Goal: Information Seeking & Learning: Learn about a topic

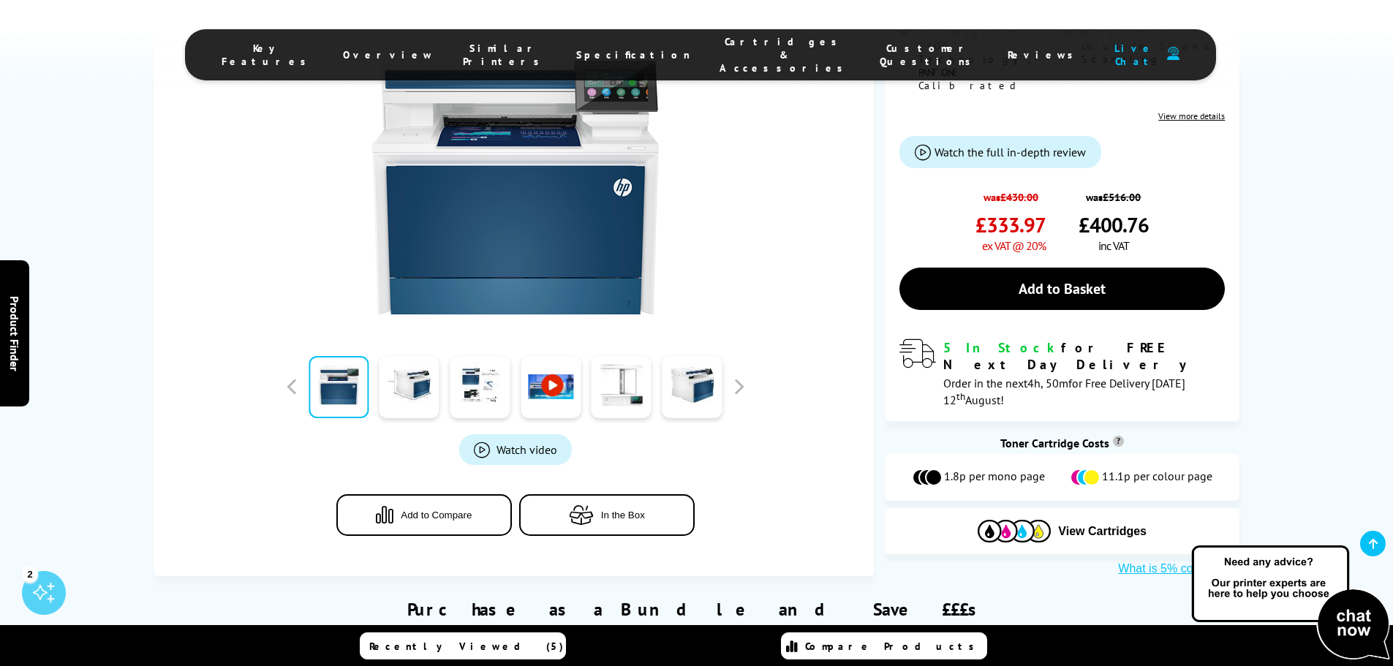
scroll to position [436, 0]
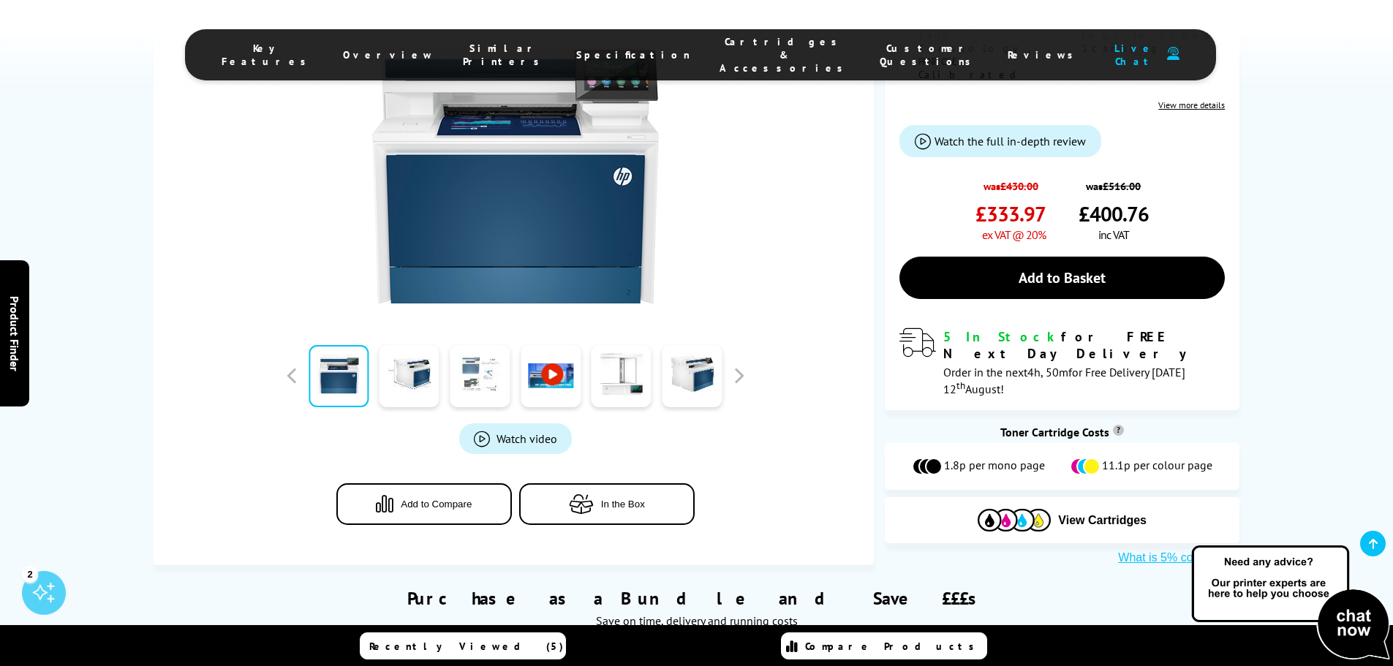
click at [475, 345] on link at bounding box center [480, 376] width 60 height 62
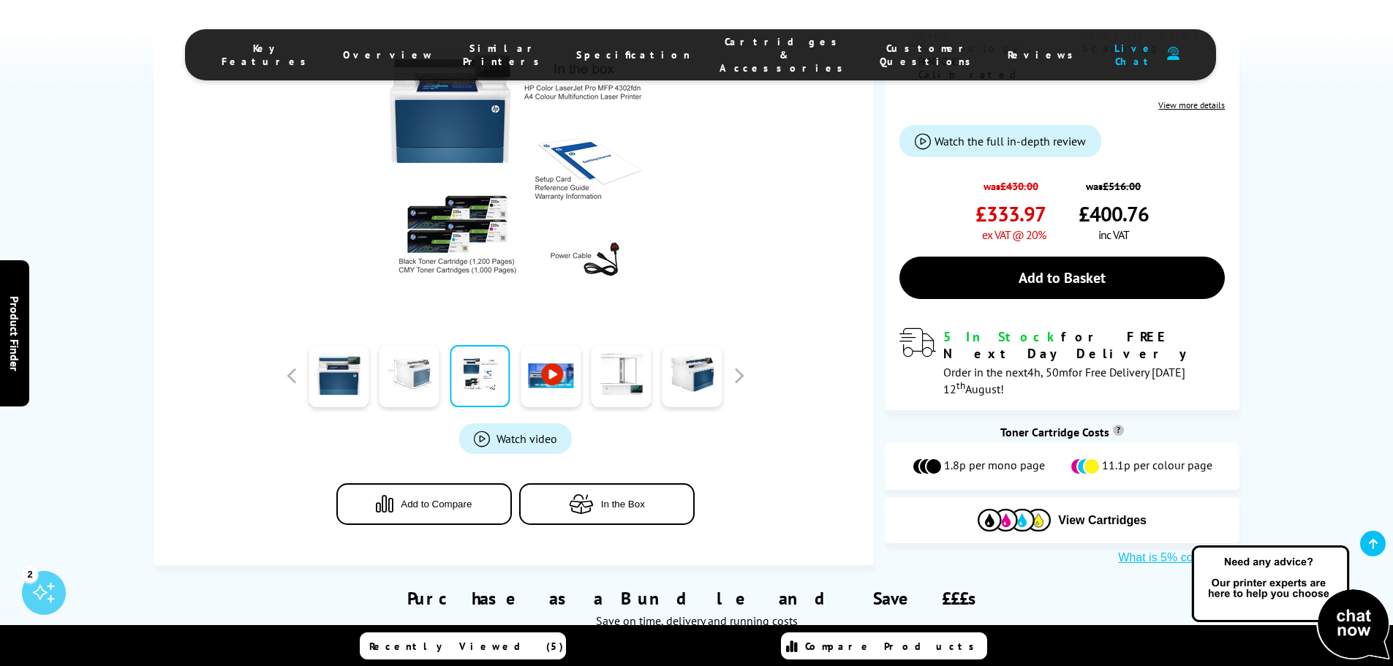
click at [406, 345] on link at bounding box center [410, 376] width 60 height 62
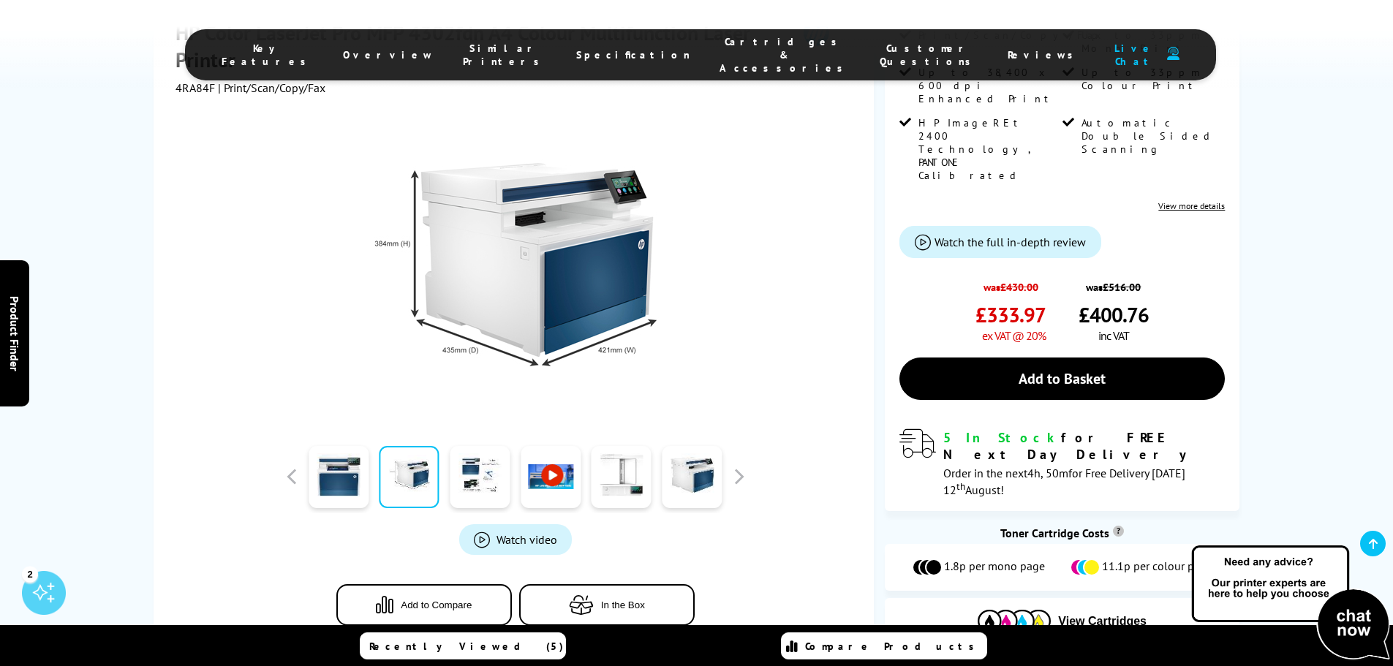
scroll to position [334, 0]
click at [488, 447] on link at bounding box center [480, 478] width 60 height 62
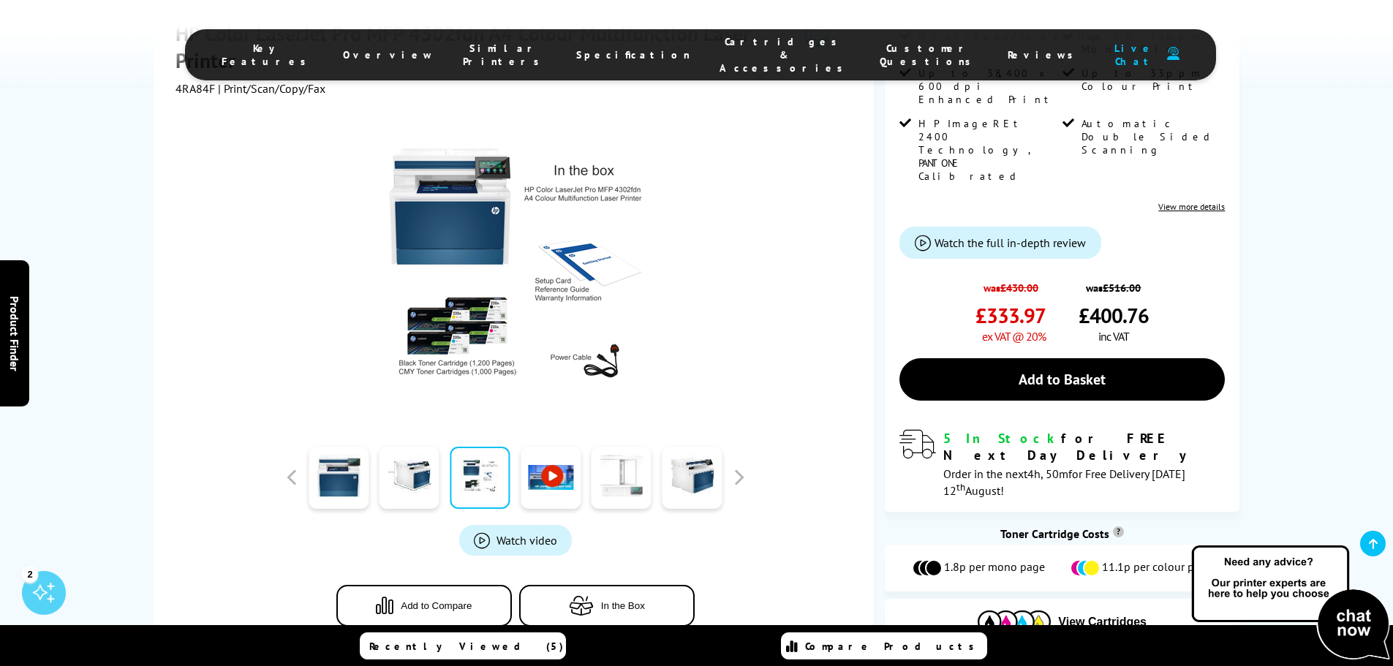
click at [599, 447] on link at bounding box center [622, 478] width 60 height 62
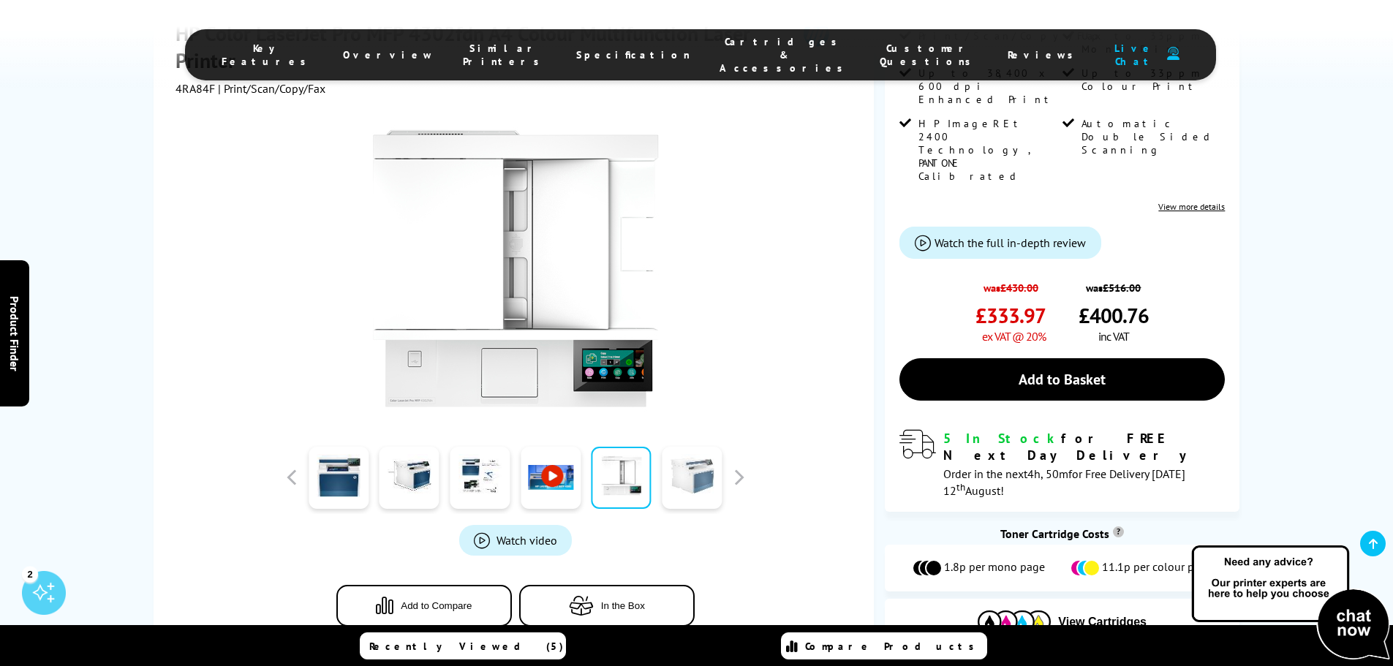
click at [678, 447] on link at bounding box center [692, 478] width 60 height 62
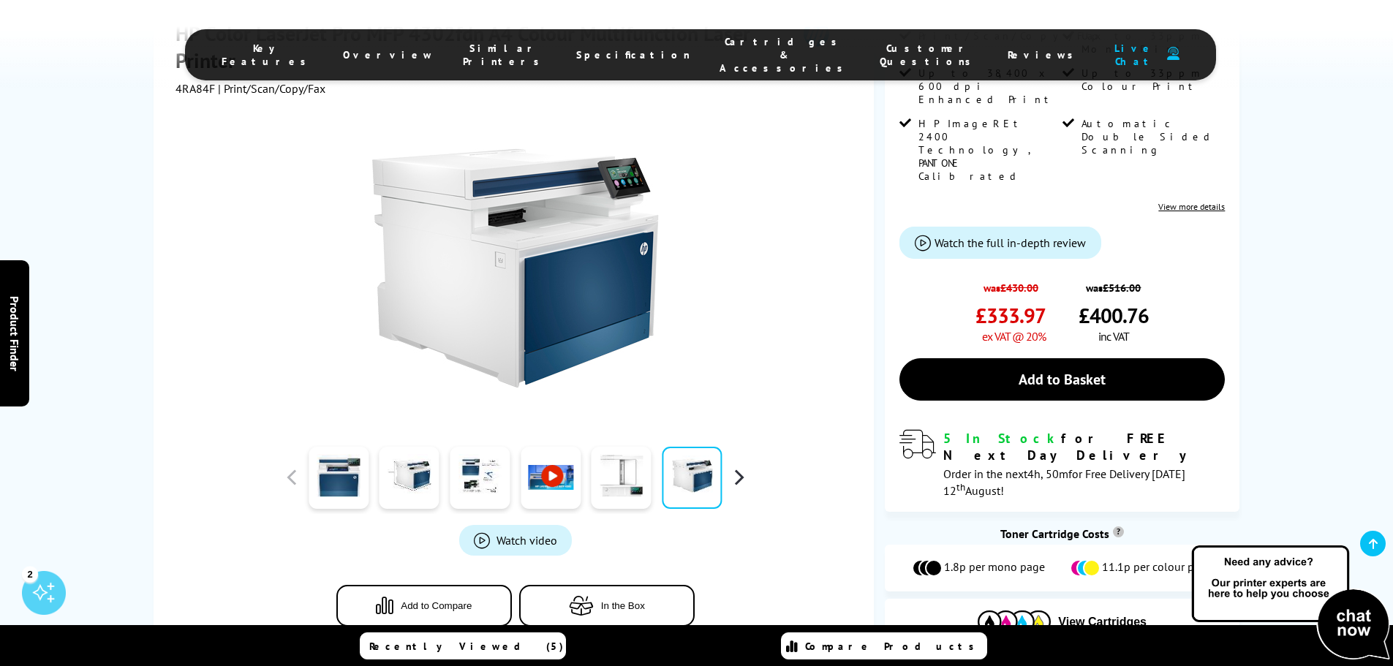
click at [745, 467] on button "button" at bounding box center [739, 478] width 22 height 22
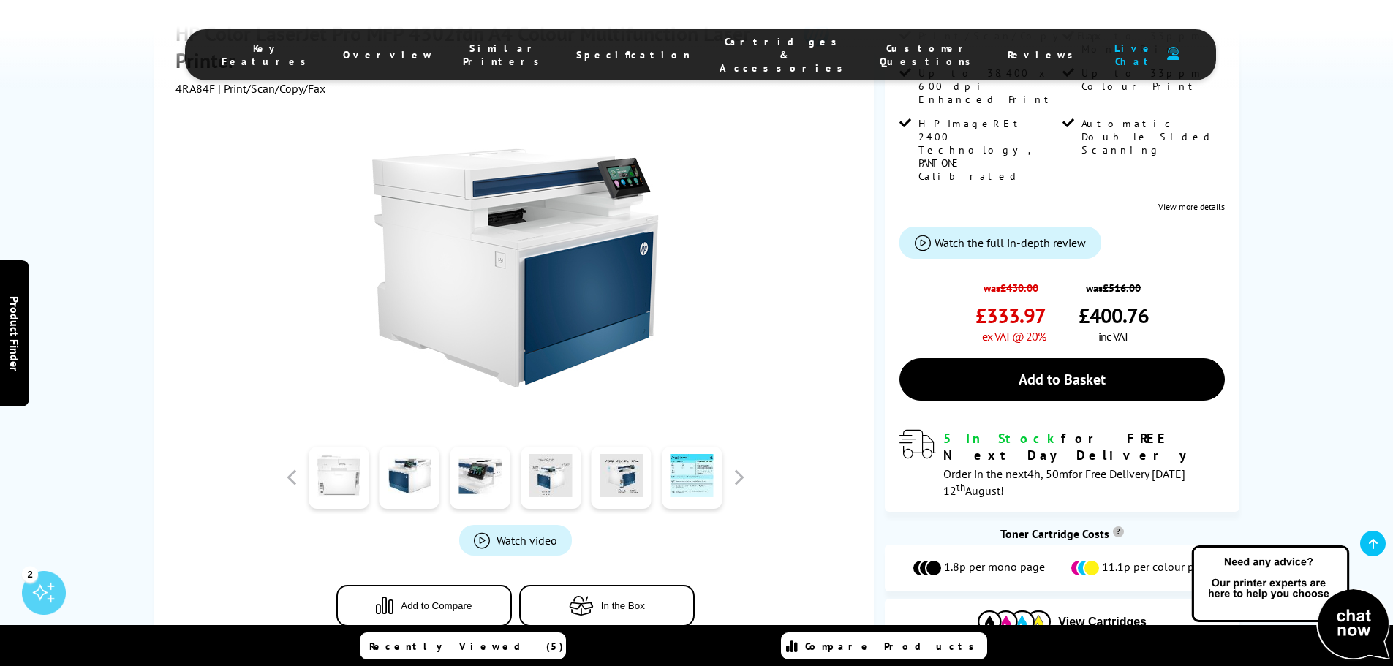
click at [349, 447] on link at bounding box center [339, 478] width 60 height 62
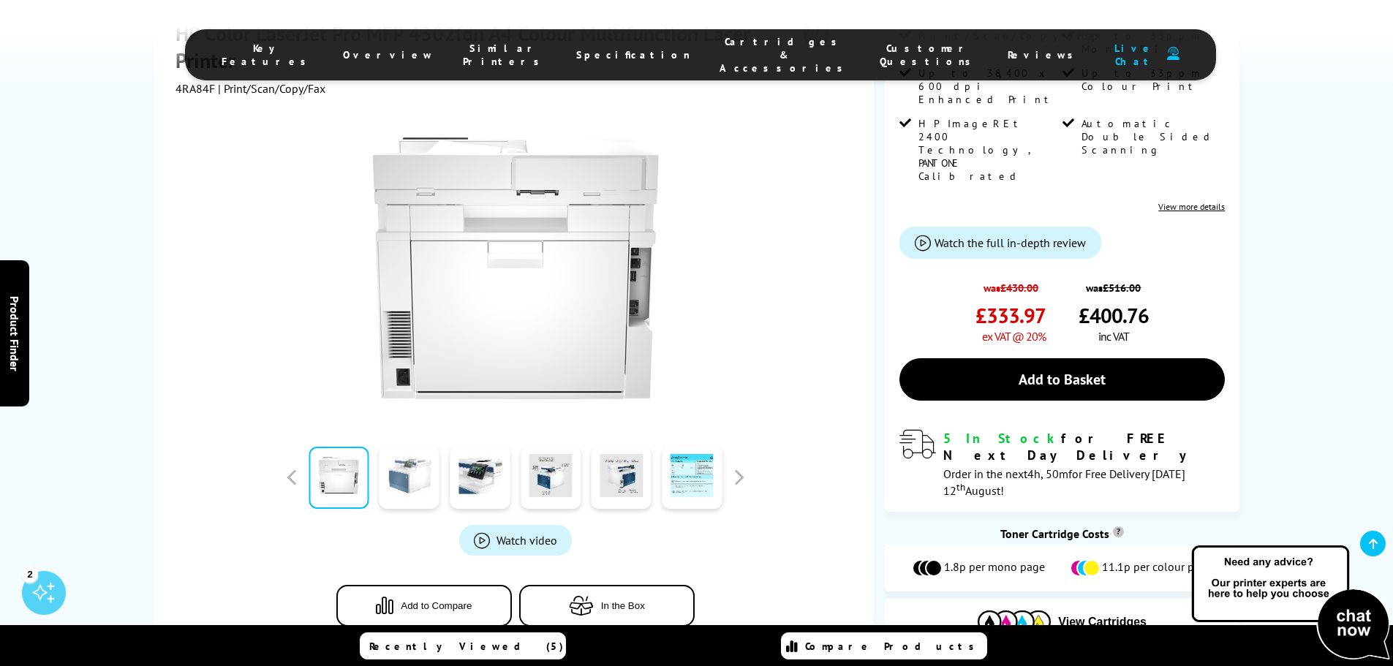
click at [399, 447] on link at bounding box center [410, 478] width 60 height 62
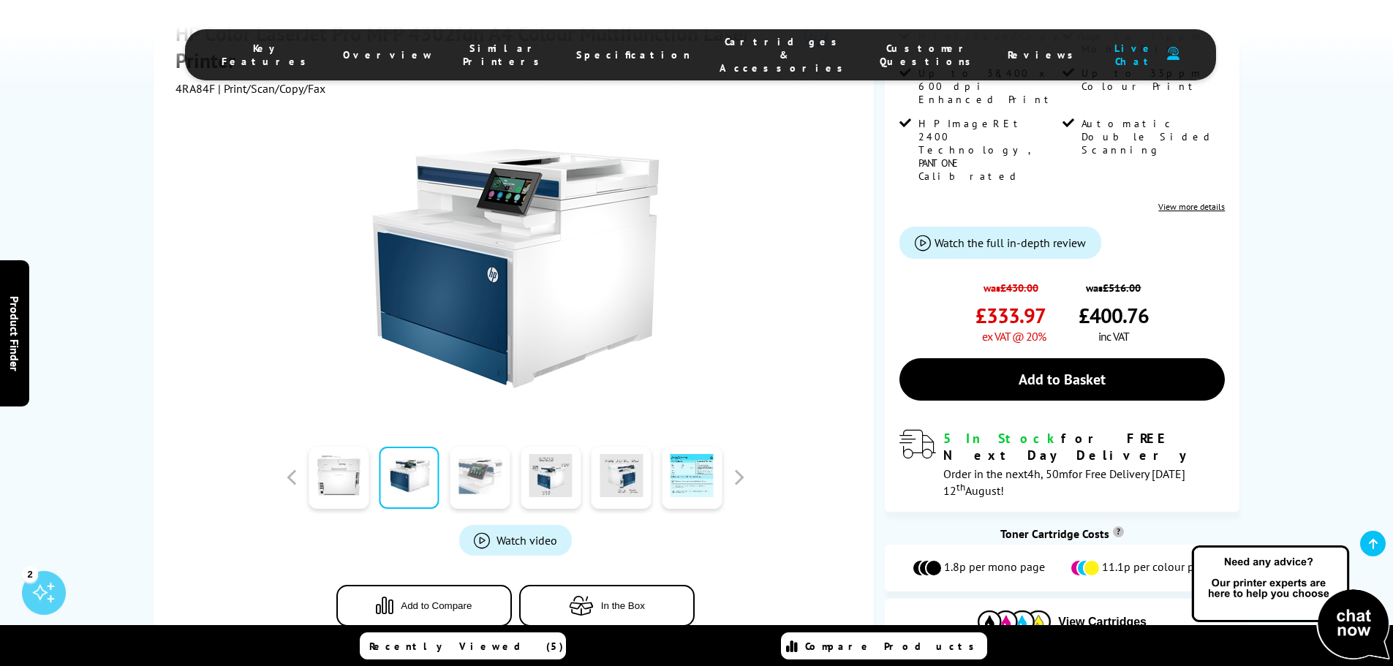
click at [498, 447] on link at bounding box center [480, 478] width 60 height 62
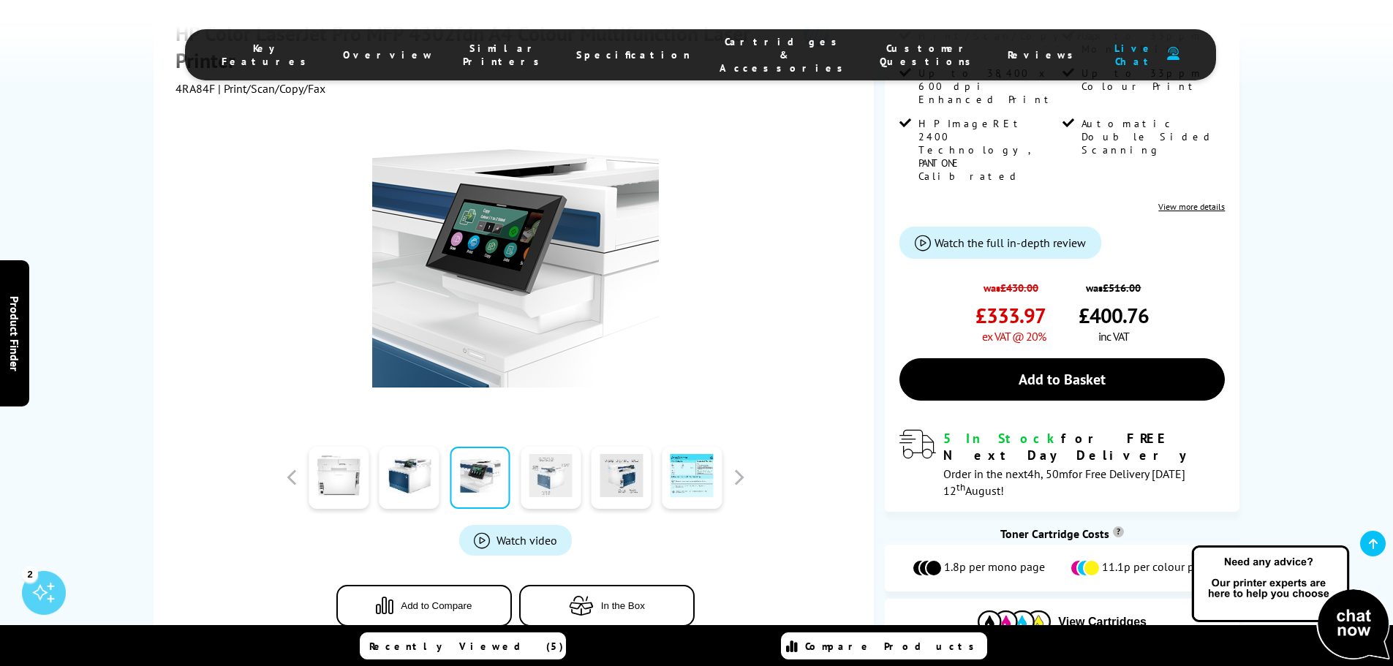
click at [541, 447] on link at bounding box center [551, 478] width 60 height 62
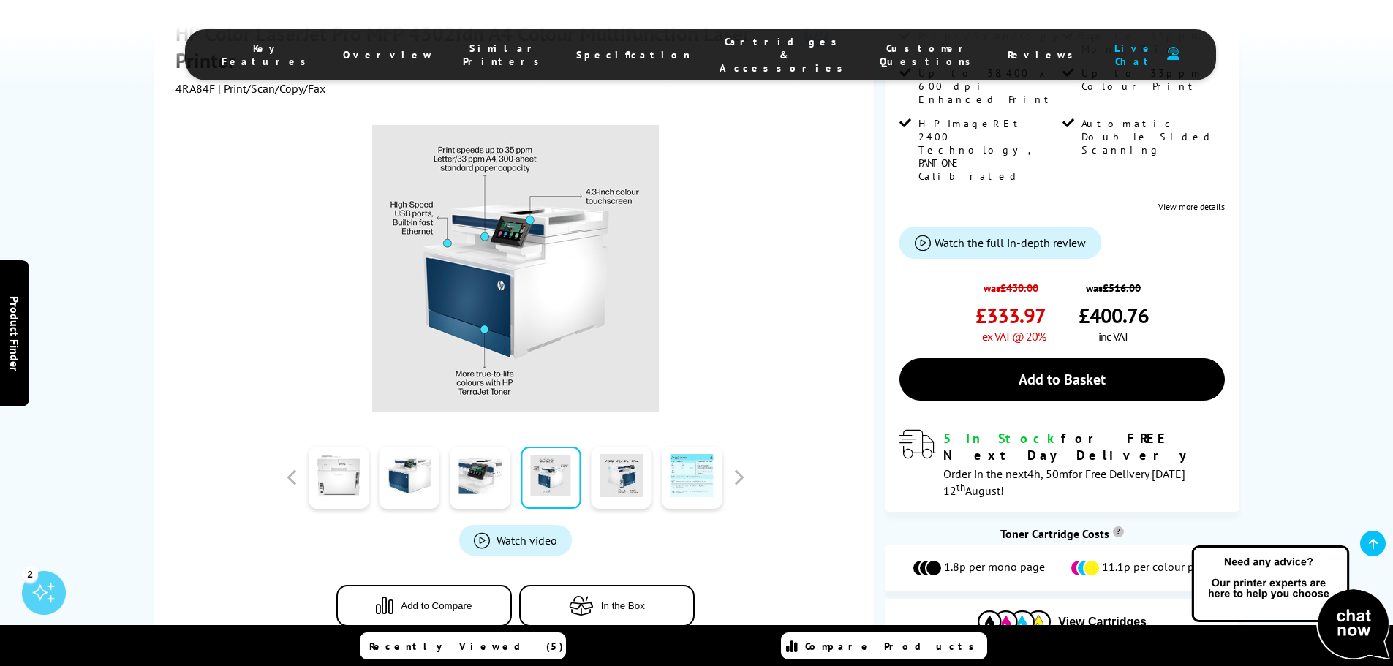
click at [682, 447] on link at bounding box center [692, 478] width 60 height 62
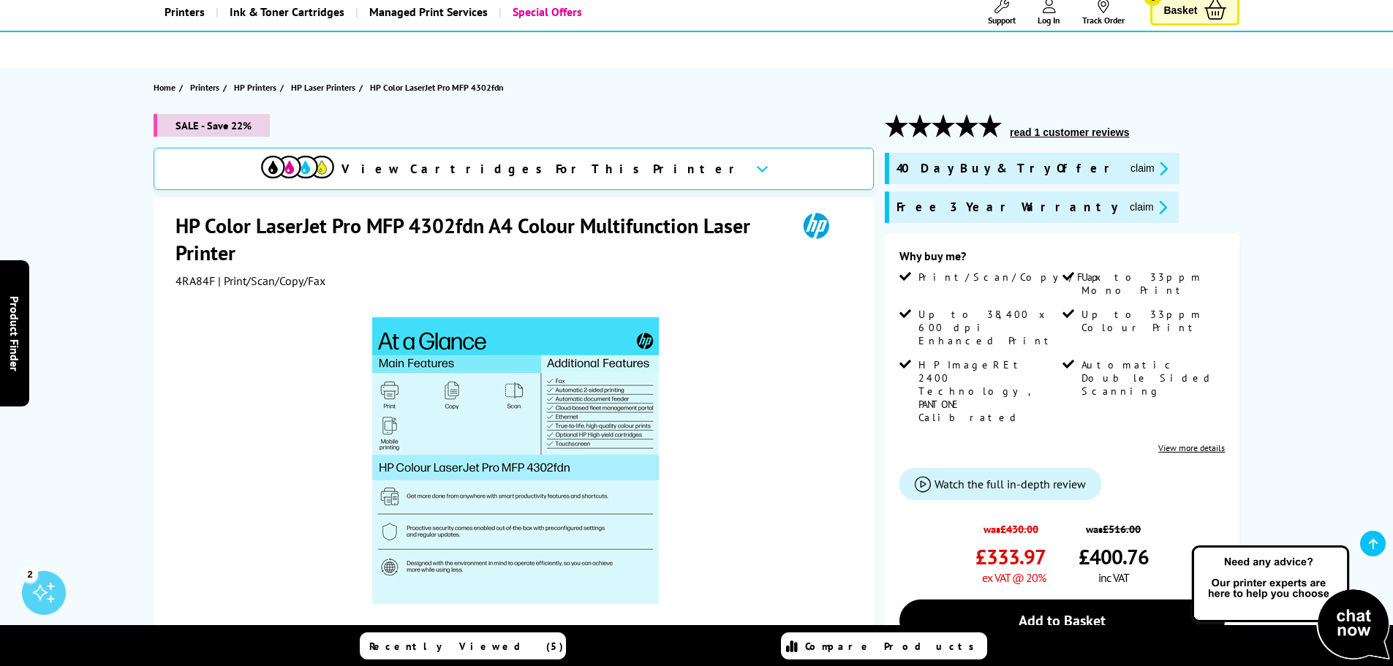
scroll to position [90, 0]
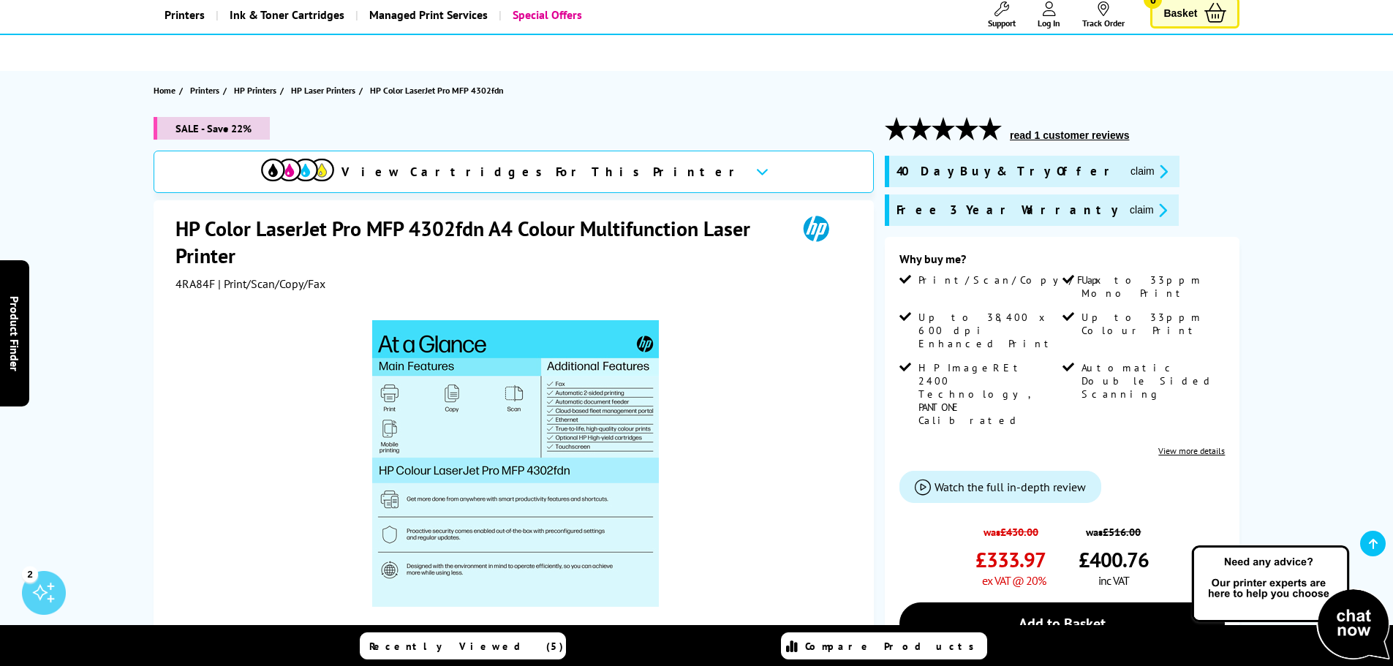
click at [1198, 445] on link "View more details" at bounding box center [1191, 450] width 67 height 11
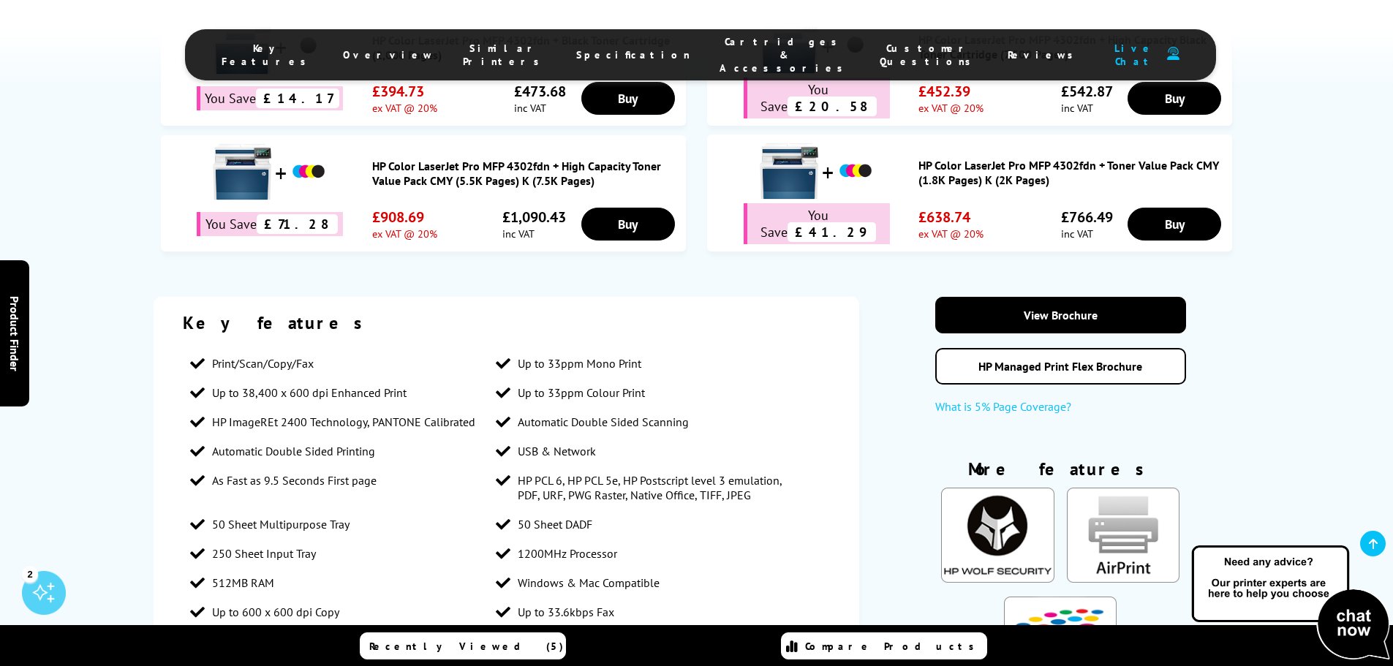
scroll to position [1220, 0]
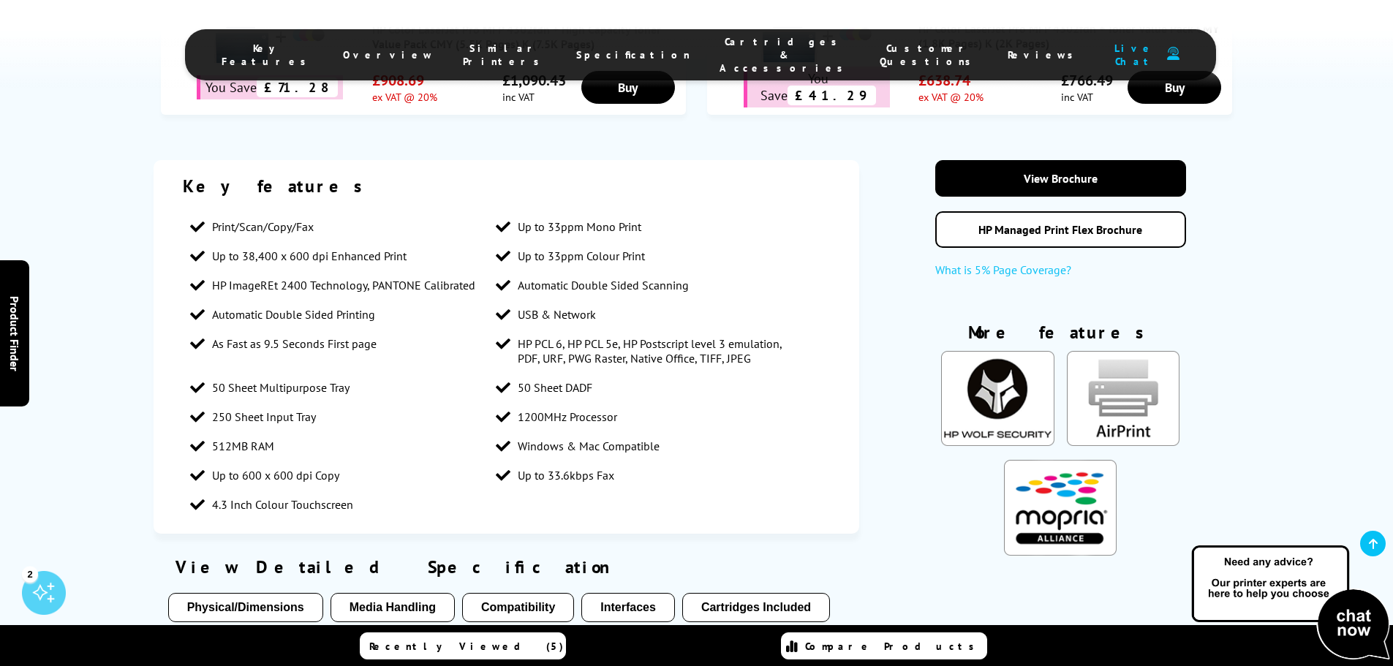
click at [744, 593] on button "Cartridges Included" at bounding box center [756, 607] width 148 height 29
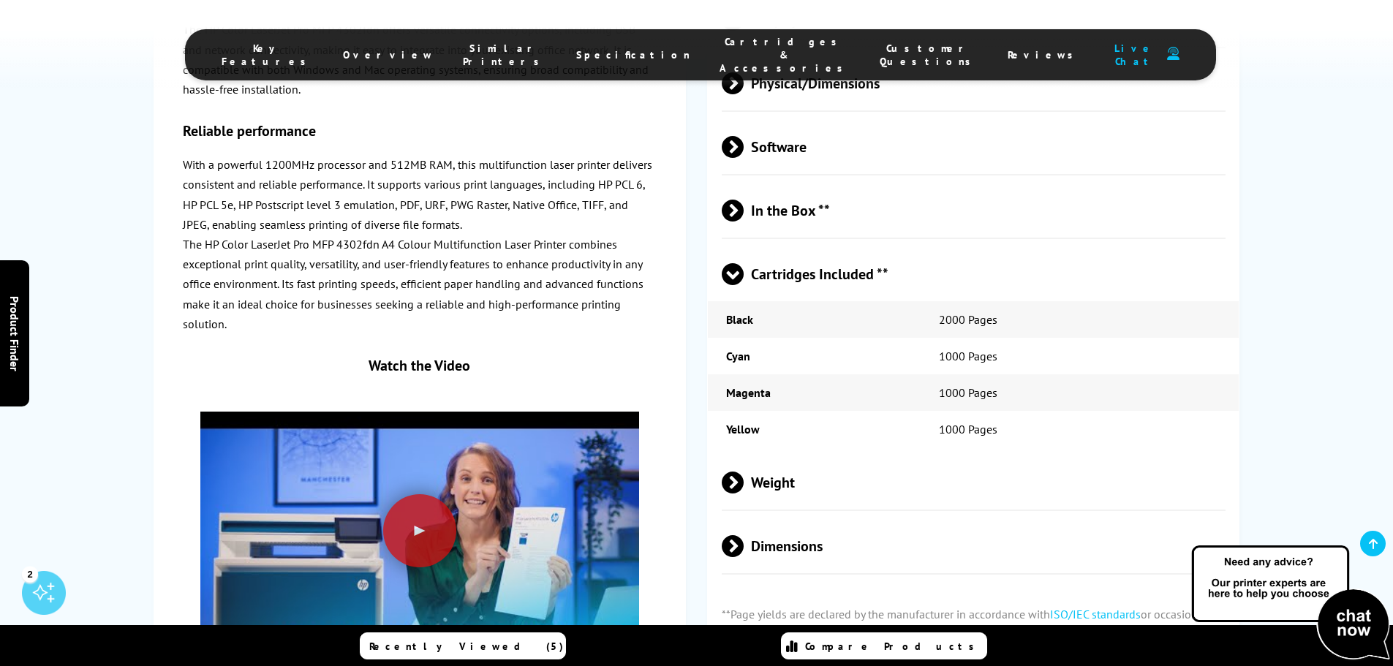
scroll to position [3678, 0]
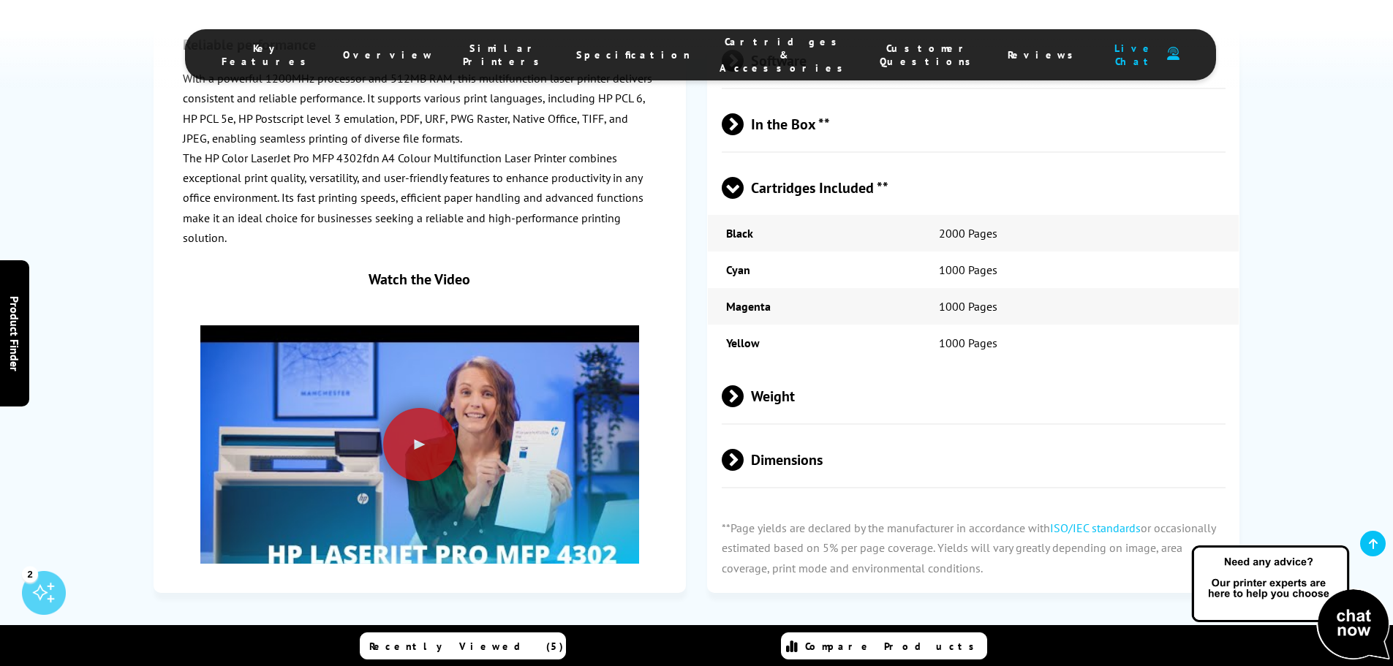
click at [786, 369] on span "Weight" at bounding box center [974, 396] width 505 height 55
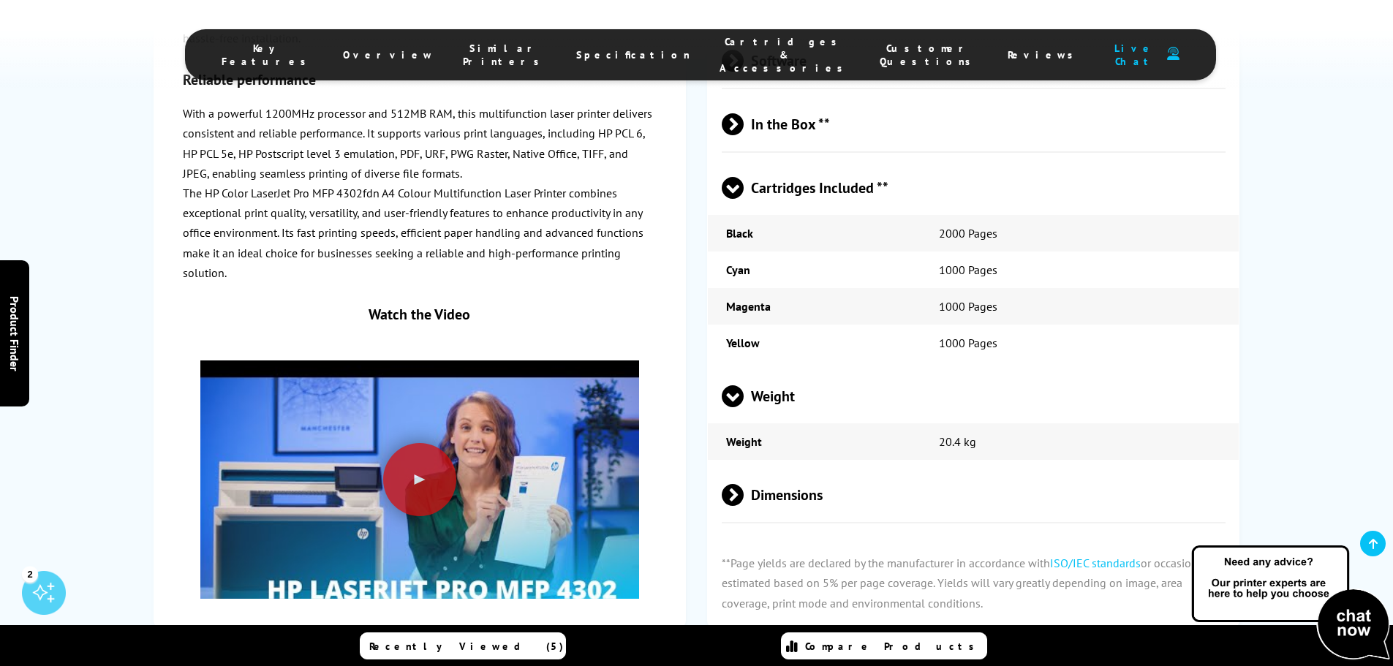
click at [786, 369] on span "Weight" at bounding box center [974, 396] width 505 height 55
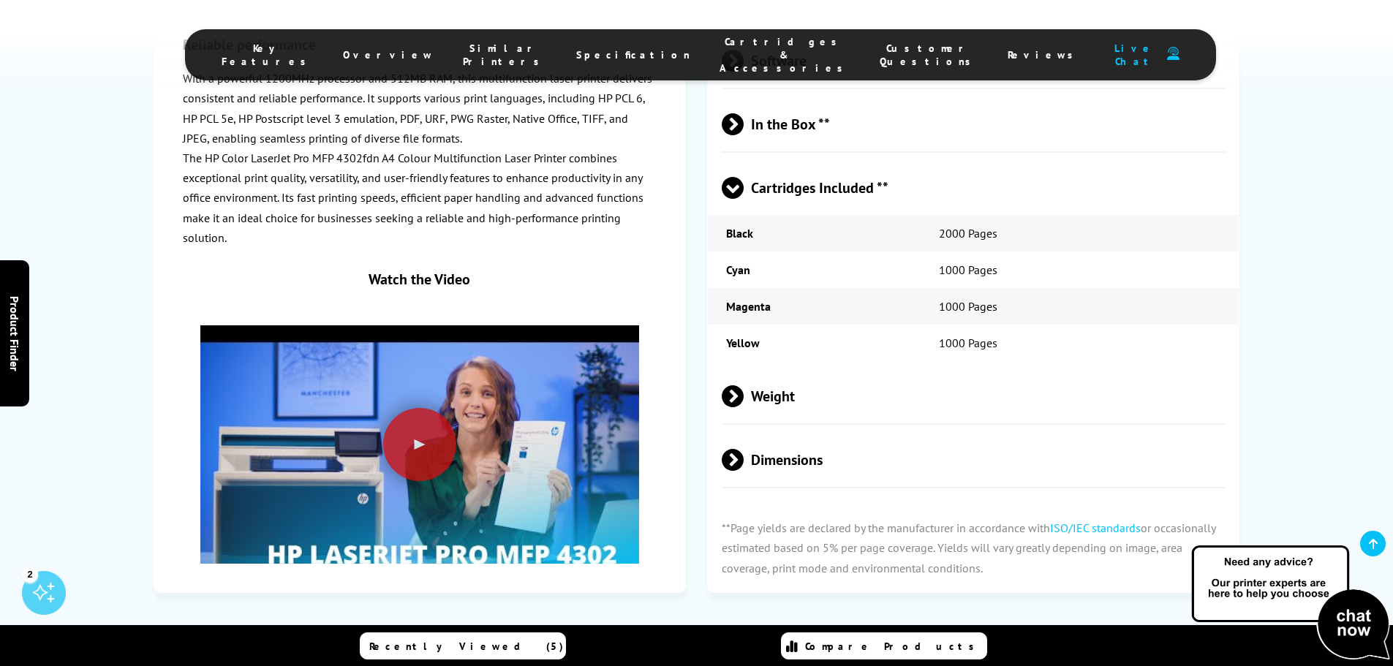
click at [785, 432] on span "Dimensions" at bounding box center [974, 459] width 505 height 55
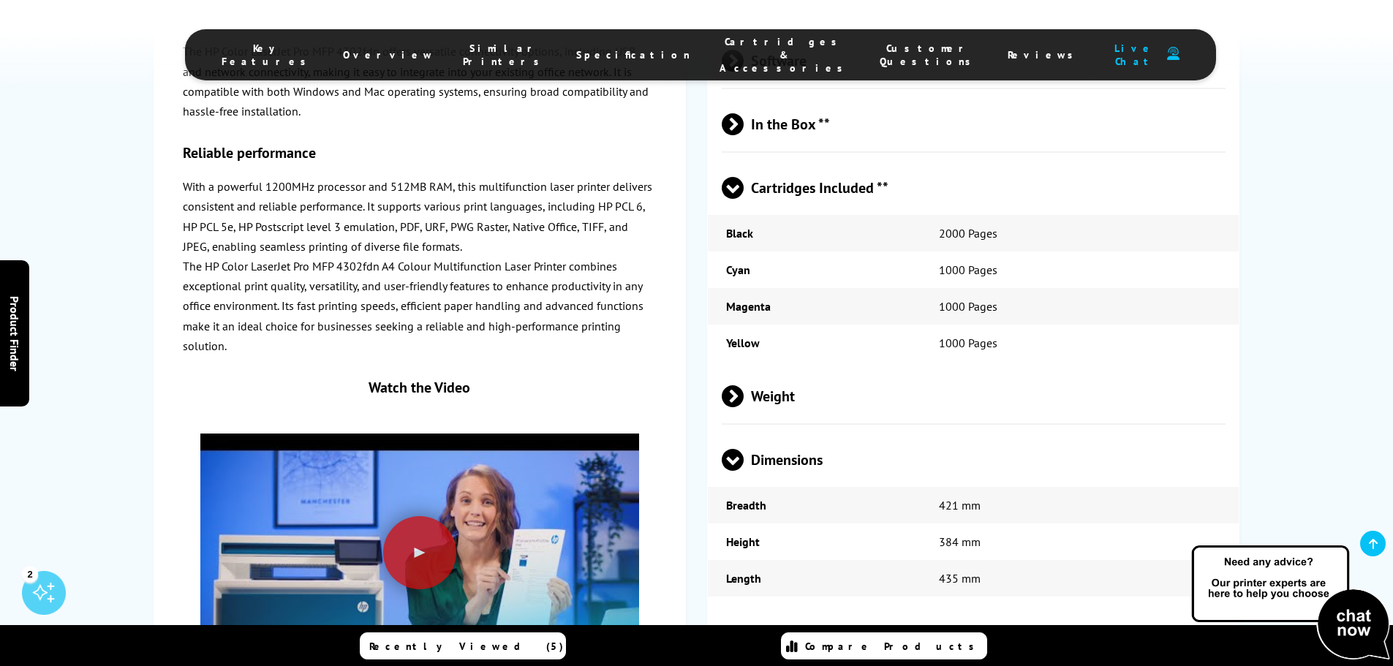
click at [785, 432] on span "Dimensions" at bounding box center [974, 459] width 505 height 55
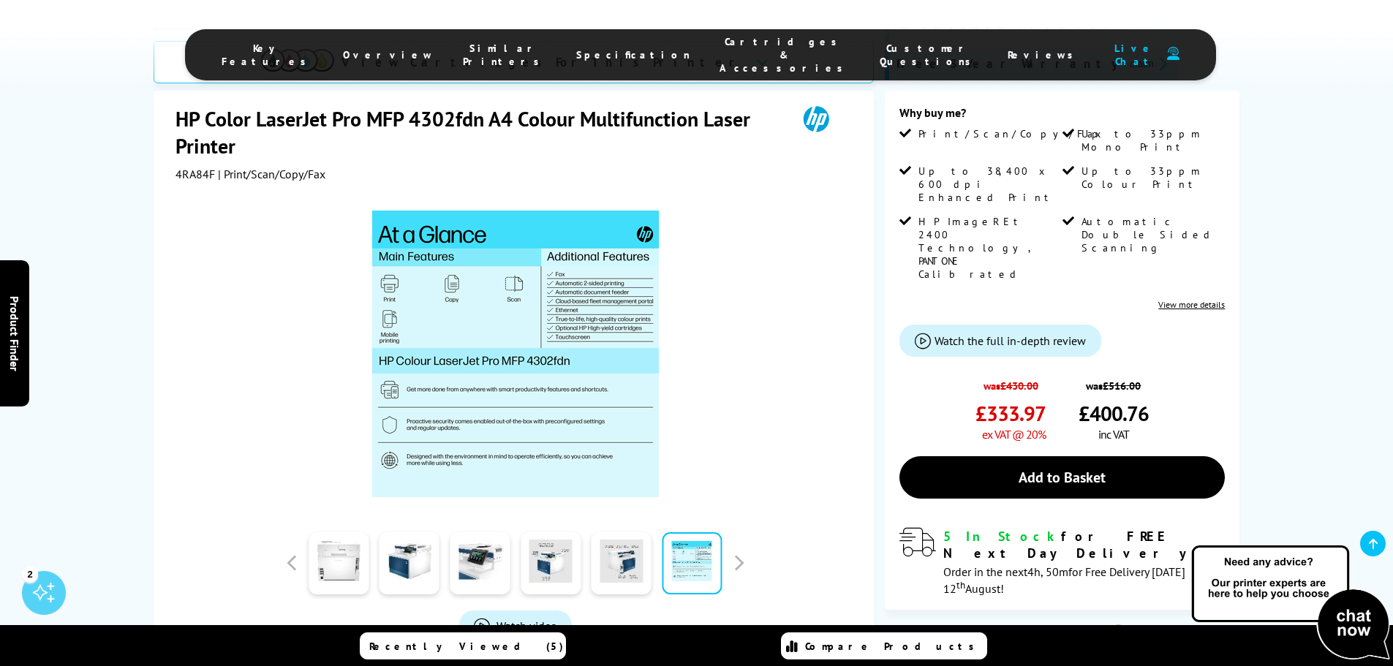
scroll to position [235, 0]
